Goal: Task Accomplishment & Management: Use online tool/utility

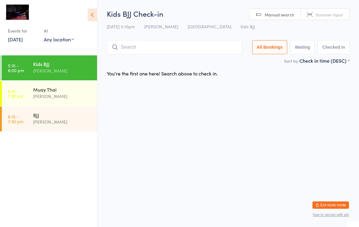
click at [177, 51] on input "search" at bounding box center [174, 47] width 135 height 14
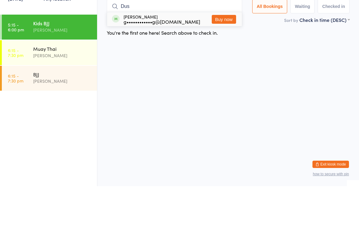
type input "Dus"
click at [234, 56] on button "Buy now" at bounding box center [224, 60] width 24 height 9
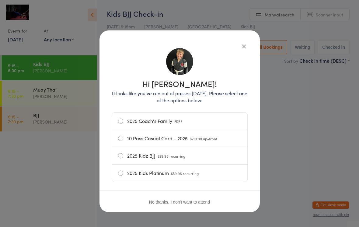
click at [245, 44] on icon "button" at bounding box center [244, 46] width 7 height 7
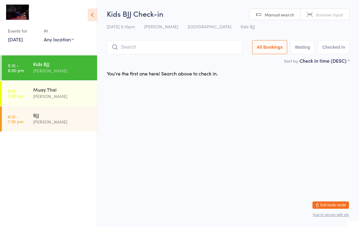
click at [173, 43] on input "search" at bounding box center [174, 47] width 135 height 14
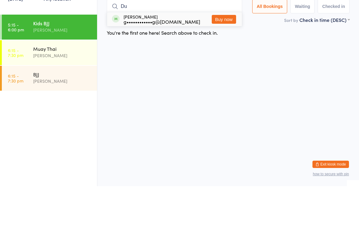
type input "D"
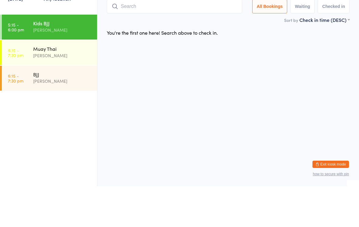
click at [181, 40] on input "search" at bounding box center [174, 47] width 135 height 14
click at [195, 40] on input "search" at bounding box center [174, 47] width 135 height 14
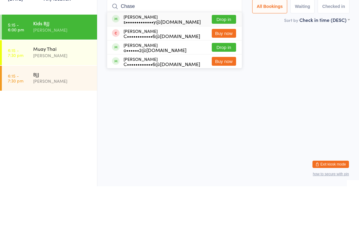
type input "Chase"
click at [226, 56] on button "Drop in" at bounding box center [224, 60] width 24 height 9
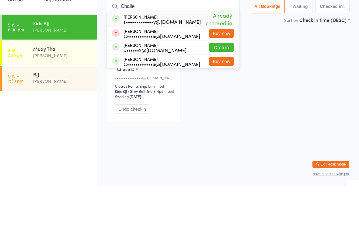
type input "Chalie"
click at [220, 84] on button "Drop in" at bounding box center [221, 88] width 24 height 9
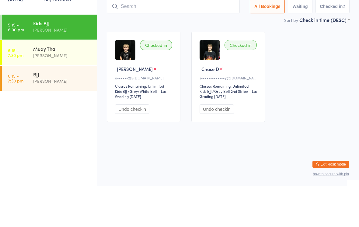
click at [169, 40] on input "search" at bounding box center [173, 47] width 133 height 14
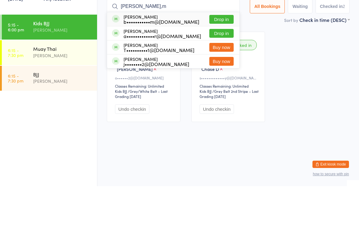
type input "[PERSON_NAME],m"
click at [230, 70] on button "Drop in" at bounding box center [221, 74] width 24 height 9
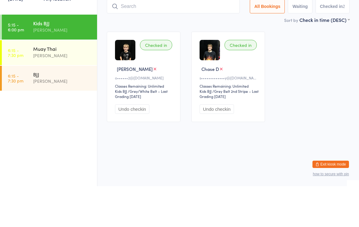
type input "A"
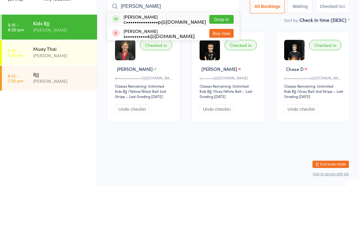
type input "[PERSON_NAME]"
click at [223, 56] on button "Drop in" at bounding box center [221, 60] width 24 height 9
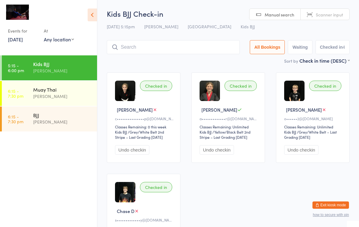
click at [194, 51] on input "search" at bounding box center [173, 47] width 133 height 14
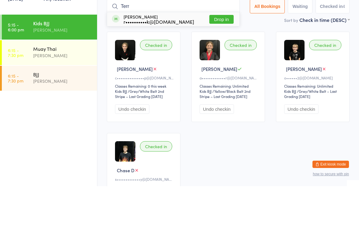
type input "Terr"
click at [225, 56] on button "Drop in" at bounding box center [221, 60] width 24 height 9
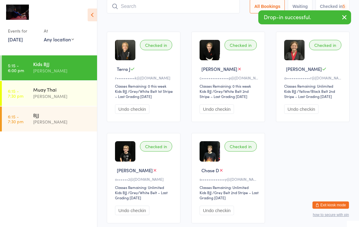
click at [188, 11] on input "search" at bounding box center [173, 6] width 133 height 14
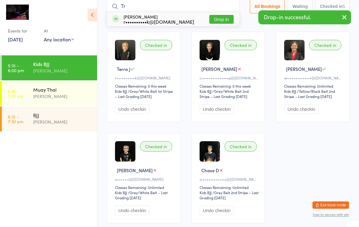
type input "Tr"
click at [222, 17] on button "Drop in" at bounding box center [221, 19] width 24 height 9
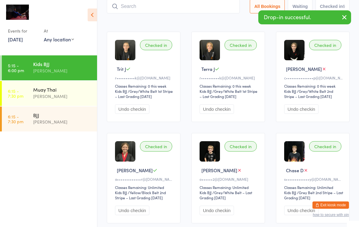
click at [166, 6] on input "search" at bounding box center [173, 6] width 133 height 14
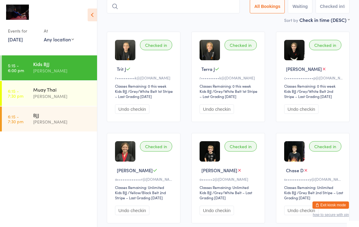
type input "A"
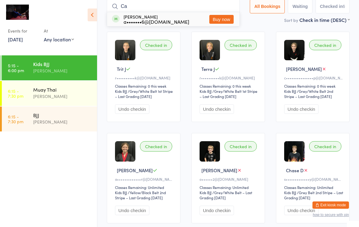
type input "C"
type input "Came"
click at [228, 24] on button "Drop in" at bounding box center [221, 19] width 24 height 9
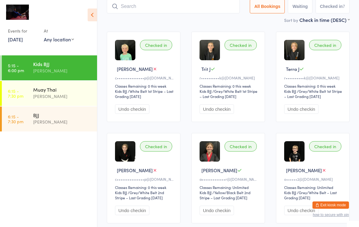
click at [140, 10] on input "search" at bounding box center [173, 6] width 133 height 14
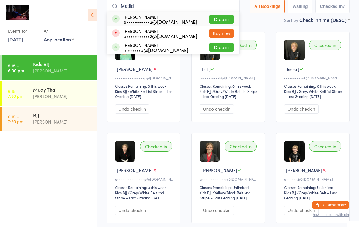
type input "Matild"
click at [222, 19] on button "Drop in" at bounding box center [221, 19] width 24 height 9
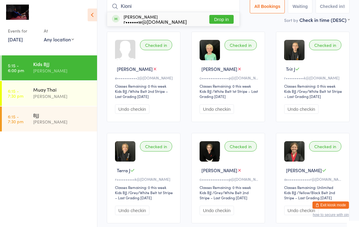
type input "Kioni"
click at [225, 21] on button "Drop in" at bounding box center [221, 19] width 24 height 9
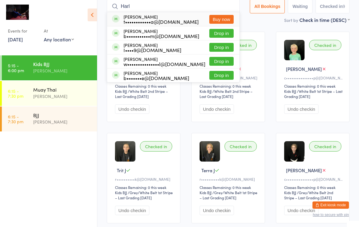
type input "Harl"
click at [220, 31] on button "Drop in" at bounding box center [221, 33] width 24 height 9
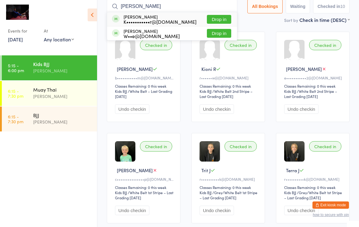
type input "[PERSON_NAME]"
click at [131, 15] on div "[PERSON_NAME] K•••••••••••r@[DOMAIN_NAME]" at bounding box center [160, 19] width 73 height 10
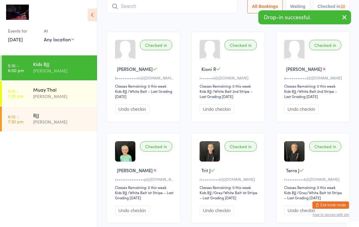
click at [119, 21] on div "Sort by Check in time (DESC) First name (ASC) First name (DESC) Last name (ASC)…" at bounding box center [228, 19] width 243 height 7
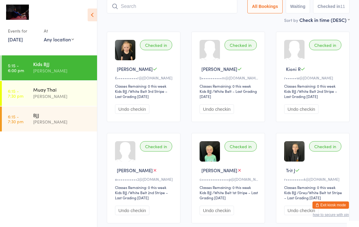
click at [193, 8] on input "search" at bounding box center [172, 6] width 131 height 14
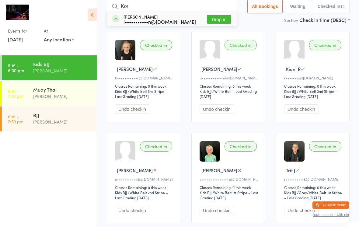
type input "Kor"
click at [226, 21] on button "Drop in" at bounding box center [219, 19] width 24 height 9
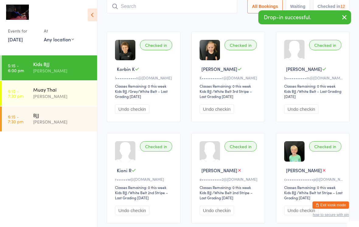
click at [198, 2] on input "search" at bounding box center [172, 6] width 131 height 14
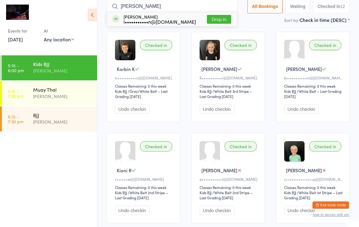
type input "[PERSON_NAME]"
click at [222, 20] on button "Drop in" at bounding box center [219, 19] width 24 height 9
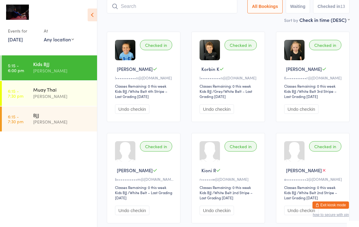
click at [163, 8] on input "search" at bounding box center [172, 6] width 131 height 14
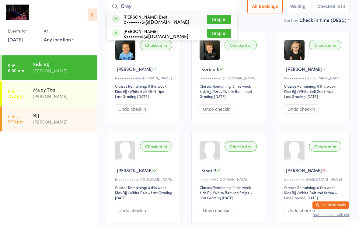
type input "Gray"
click at [220, 16] on button "Drop in" at bounding box center [219, 19] width 24 height 9
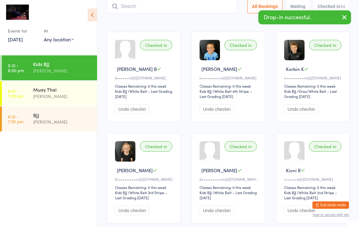
click at [167, 11] on input "search" at bounding box center [172, 6] width 131 height 14
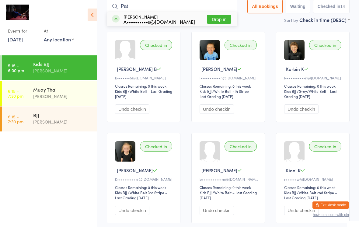
type input "Pat"
click at [127, 16] on div "[PERSON_NAME] A••••••••••s@[DOMAIN_NAME]" at bounding box center [160, 19] width 72 height 10
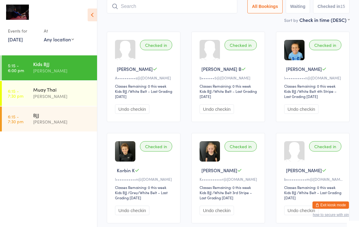
click at [150, 3] on input "search" at bounding box center [172, 6] width 131 height 14
type input "J"
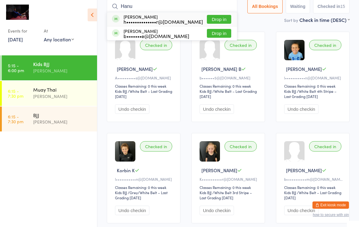
type input "Hanu"
click at [223, 16] on button "Drop in" at bounding box center [219, 19] width 24 height 9
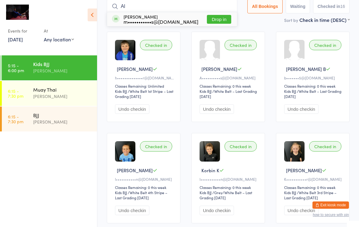
type input "Al"
click at [219, 23] on button "Drop in" at bounding box center [219, 19] width 24 height 9
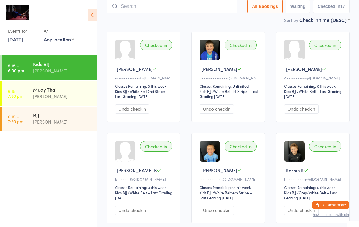
click at [188, 2] on input "search" at bounding box center [172, 6] width 131 height 14
click at [160, 56] on div "Checked in [PERSON_NAME] m•••••••••••s@[DOMAIN_NAME] Classes Remaining: 0 this …" at bounding box center [144, 77] width 74 height 90
click at [130, 8] on input "search" at bounding box center [172, 6] width 131 height 14
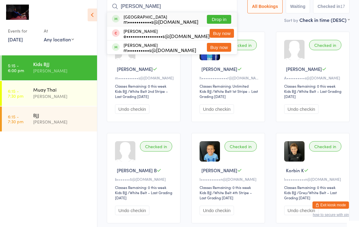
type input "[PERSON_NAME]"
click at [217, 18] on button "Drop in" at bounding box center [219, 19] width 24 height 9
